Goal: Task Accomplishment & Management: Complete application form

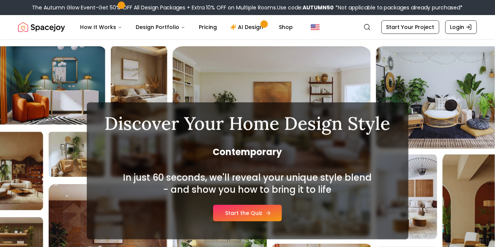
click at [253, 214] on link "Start the Quiz" at bounding box center [247, 213] width 69 height 17
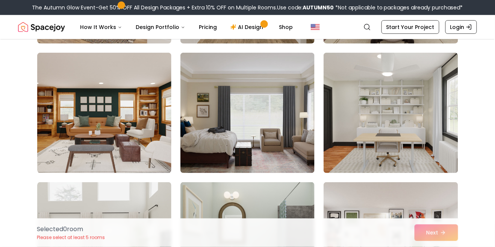
scroll to position [956, 0]
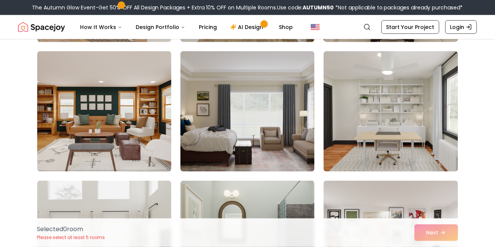
click at [58, 152] on img at bounding box center [104, 111] width 134 height 120
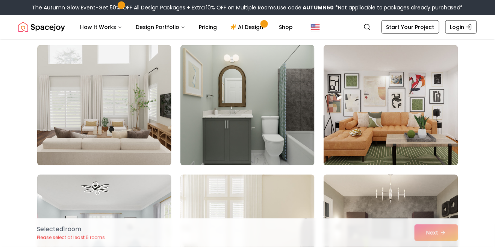
scroll to position [1093, 0]
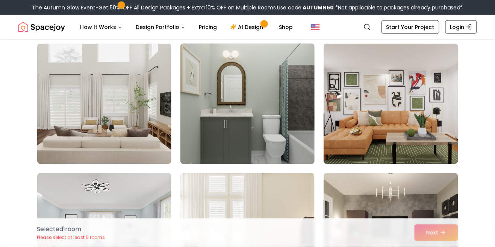
click at [214, 133] on img at bounding box center [247, 104] width 141 height 126
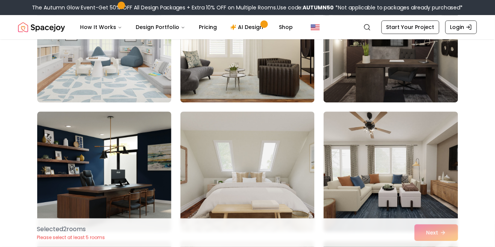
scroll to position [1285, 0]
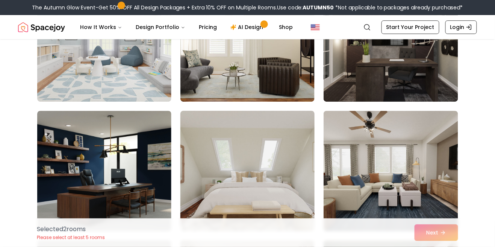
click at [258, 189] on img at bounding box center [247, 171] width 141 height 126
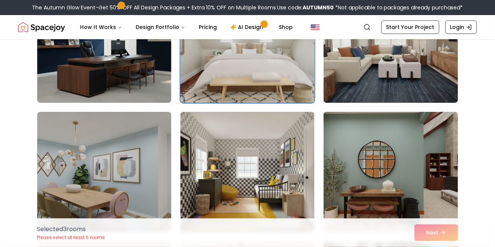
scroll to position [1414, 0]
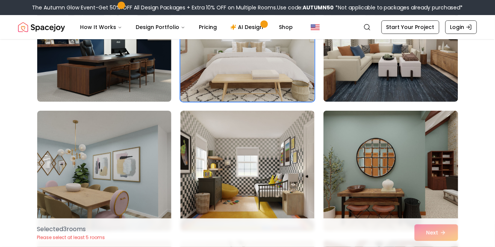
click at [440, 215] on img at bounding box center [390, 171] width 141 height 126
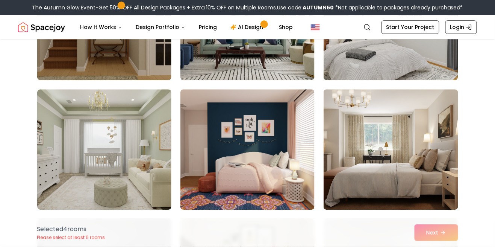
scroll to position [2859, 0]
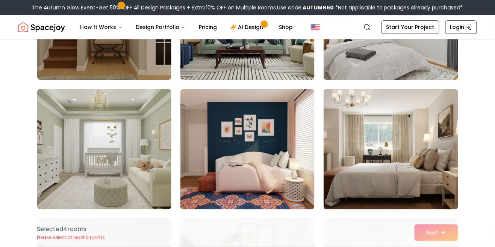
click at [456, 246] on div "Selected 4 room s Please select at least 5 rooms Next" at bounding box center [247, 232] width 433 height 29
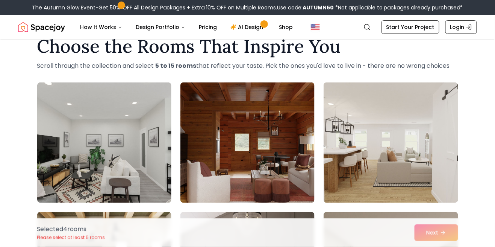
scroll to position [23, 0]
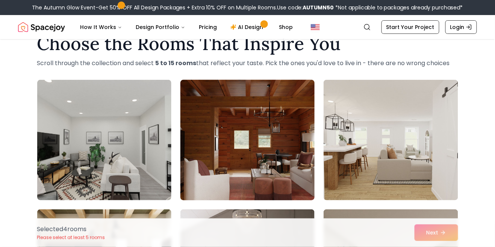
click at [292, 179] on img at bounding box center [247, 140] width 141 height 126
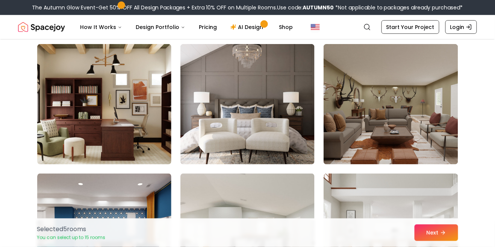
scroll to position [188, 0]
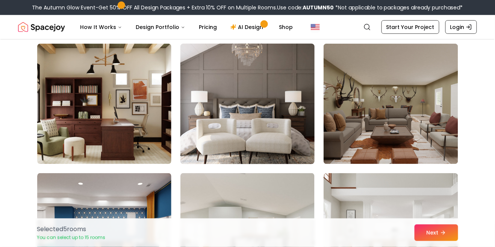
click at [279, 139] on img at bounding box center [247, 104] width 141 height 126
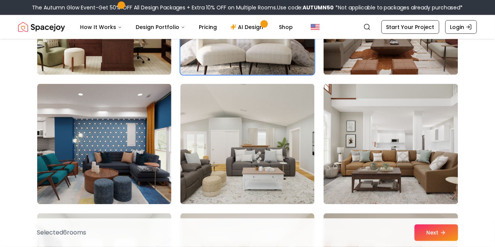
scroll to position [284, 0]
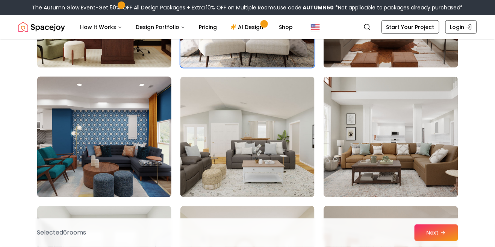
click at [72, 171] on img at bounding box center [104, 137] width 141 height 126
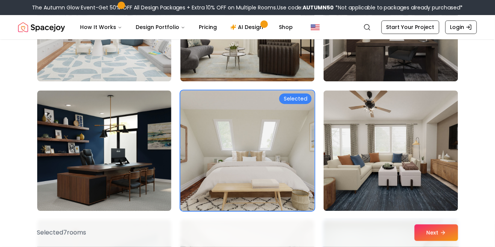
scroll to position [1306, 0]
click at [440, 241] on button "Next" at bounding box center [437, 232] width 44 height 17
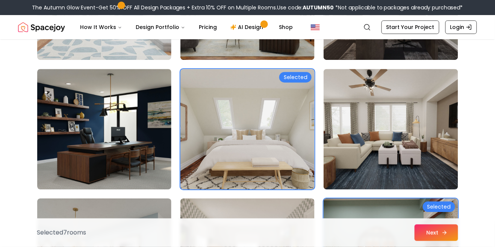
scroll to position [1342, 0]
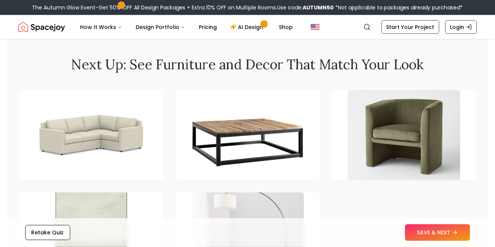
scroll to position [1016, 0]
click at [466, 246] on div at bounding box center [247, 185] width 457 height 193
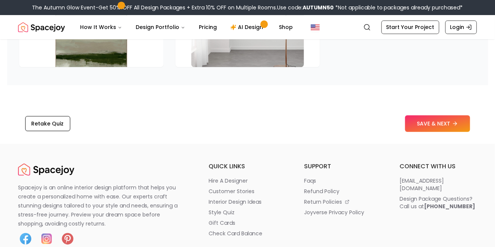
scroll to position [1231, 0]
click at [439, 131] on button "SAVE & NEXT" at bounding box center [437, 123] width 65 height 17
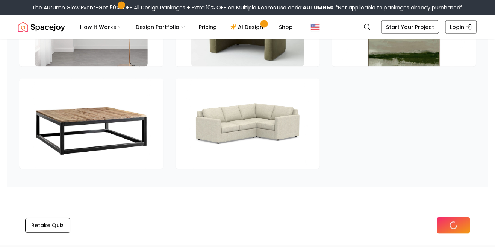
scroll to position [1144, 0]
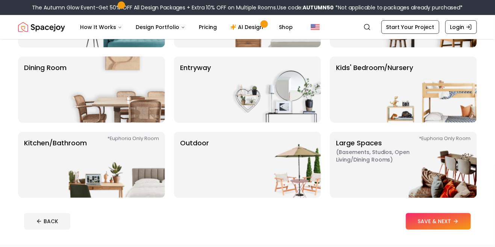
scroll to position [124, 0]
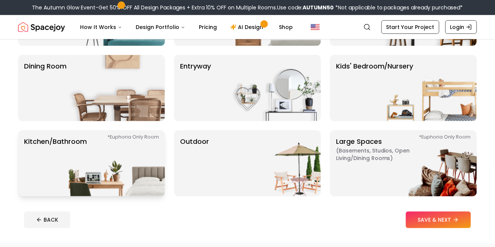
click at [123, 164] on img at bounding box center [117, 163] width 96 height 66
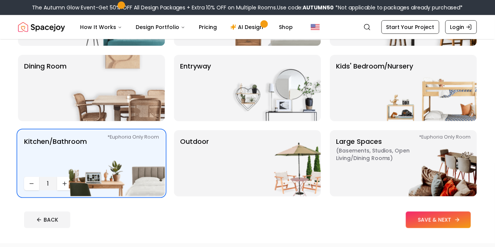
click at [437, 226] on button "SAVE & NEXT" at bounding box center [438, 219] width 65 height 17
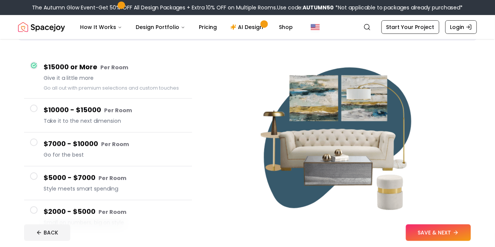
scroll to position [55, 0]
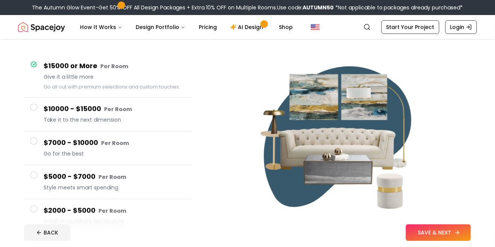
click at [444, 241] on button "SAVE & NEXT" at bounding box center [438, 232] width 65 height 17
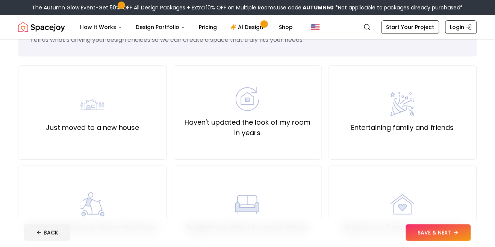
scroll to position [39, 0]
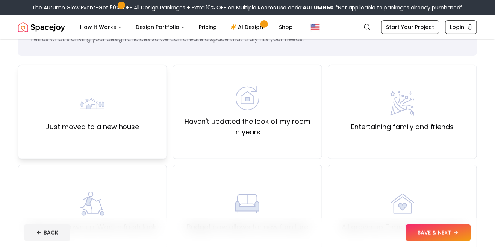
click at [62, 139] on div "Just moved to a new house" at bounding box center [92, 112] width 149 height 94
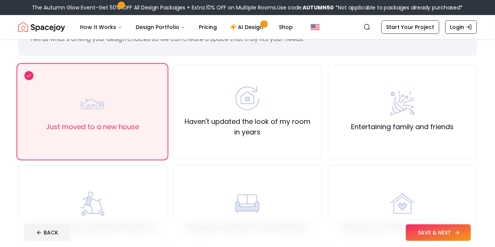
click at [442, 241] on button "SAVE & NEXT" at bounding box center [438, 232] width 65 height 17
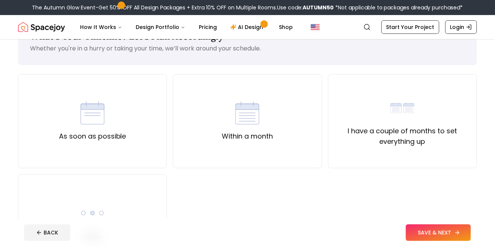
scroll to position [31, 0]
click at [88, 235] on label "Other" at bounding box center [92, 235] width 19 height 11
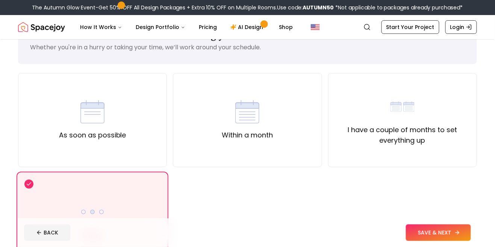
click at [455, 235] on icon at bounding box center [458, 232] width 6 height 6
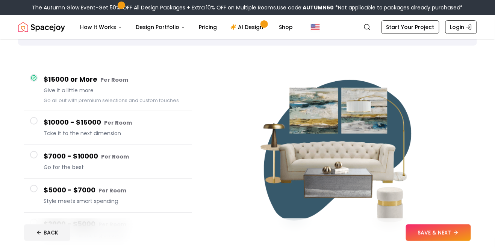
scroll to position [55, 0]
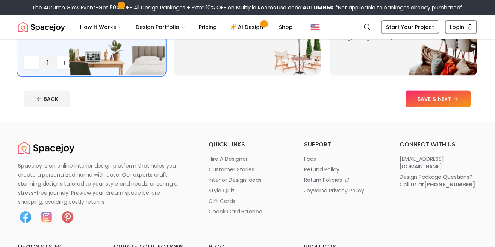
scroll to position [275, 0]
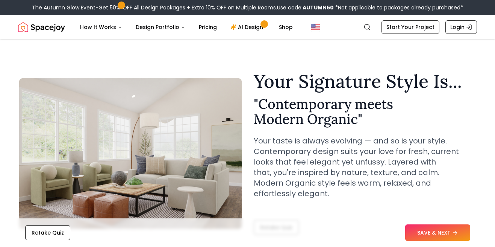
scroll to position [1152, 0]
